Goal: Task Accomplishment & Management: Use online tool/utility

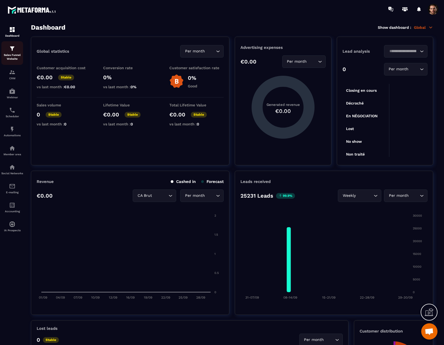
click at [14, 55] on p "Sales Funnel Website" at bounding box center [12, 57] width 22 height 8
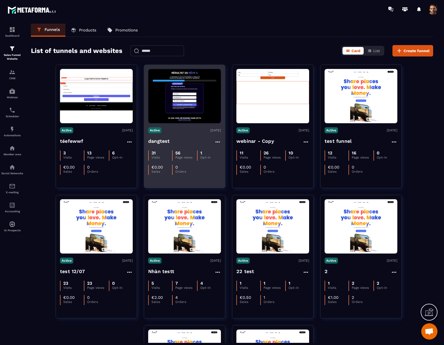
click at [188, 98] on img at bounding box center [184, 96] width 73 height 54
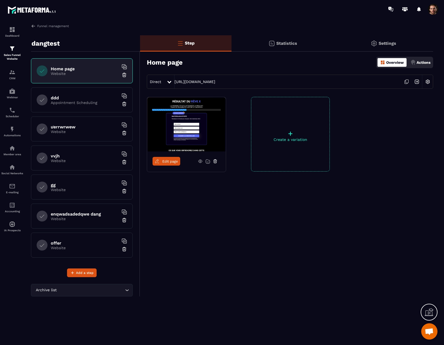
click at [170, 159] on link "Edit page" at bounding box center [167, 161] width 28 height 9
